Goal: Navigation & Orientation: Understand site structure

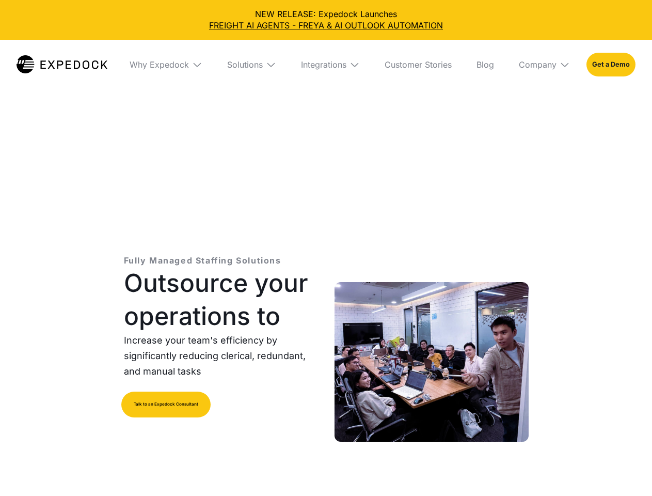
select select
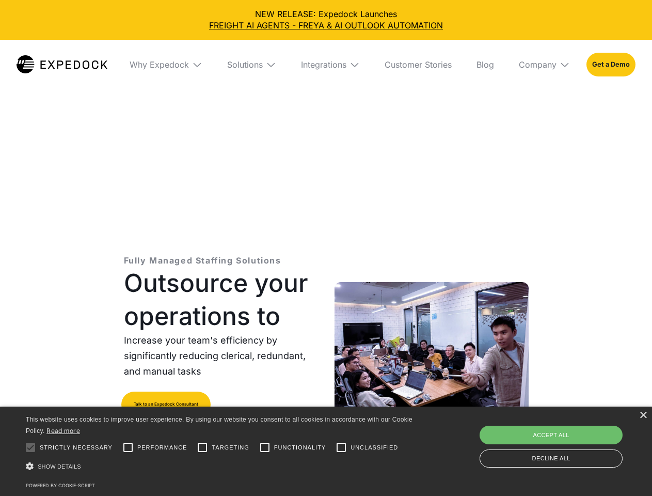
click at [326, 65] on div "Integrations" at bounding box center [323, 64] width 45 height 10
click at [166, 65] on div "Why Expedock" at bounding box center [150, 64] width 59 height 10
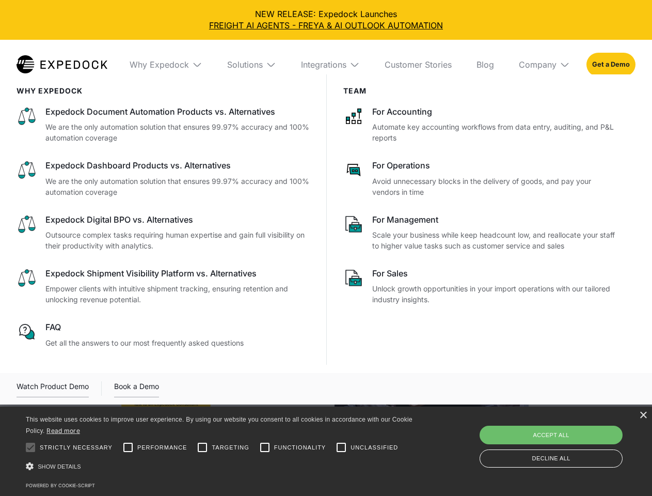
click at [251, 65] on div "Solutions" at bounding box center [245, 64] width 36 height 10
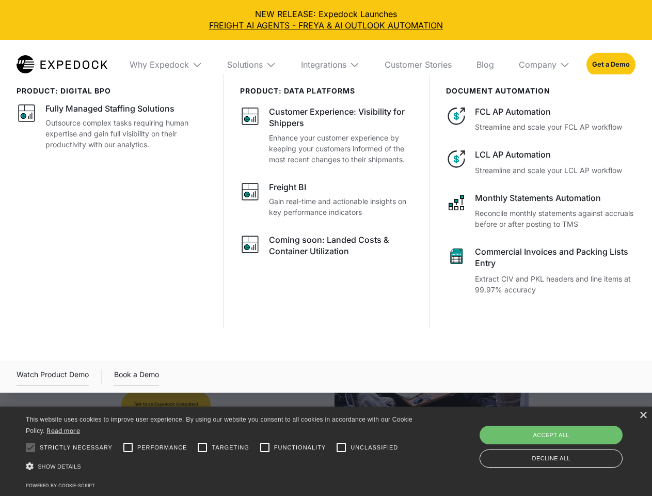
click at [331, 65] on div "Integrations" at bounding box center [323, 64] width 45 height 10
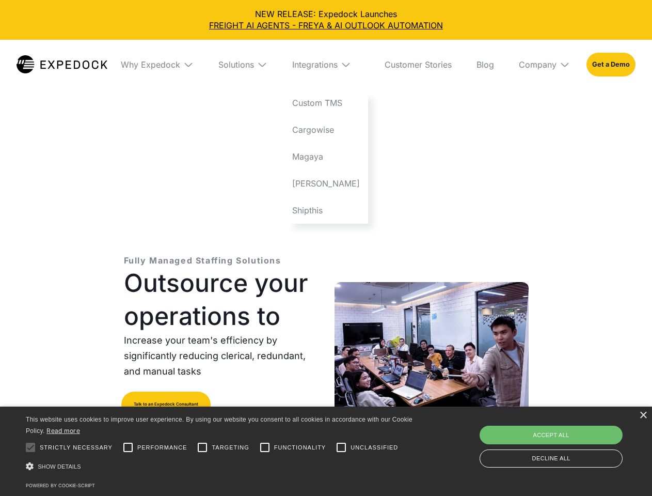
click at [544, 65] on div "Company" at bounding box center [538, 64] width 38 height 10
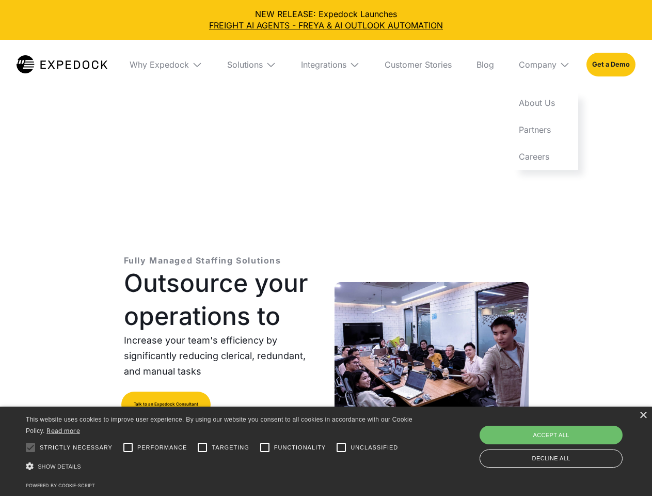
click at [30, 447] on div at bounding box center [30, 447] width 21 height 21
click at [128, 447] on input "Performance" at bounding box center [128, 447] width 21 height 21
checkbox input "true"
click at [202, 447] on input "Targeting" at bounding box center [202, 447] width 21 height 21
checkbox input "true"
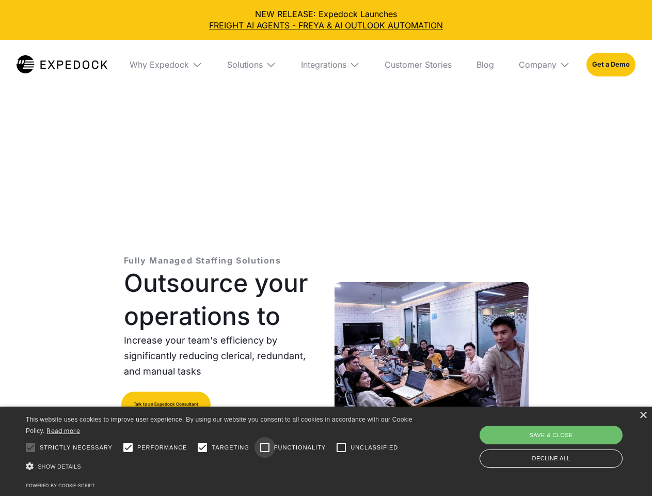
click at [265, 447] on input "Functionality" at bounding box center [265, 447] width 21 height 21
checkbox input "true"
